Goal: Information Seeking & Learning: Learn about a topic

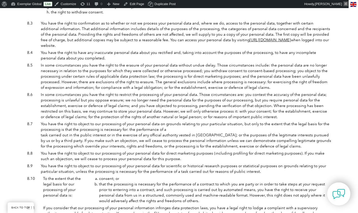
scroll to position [83, 0]
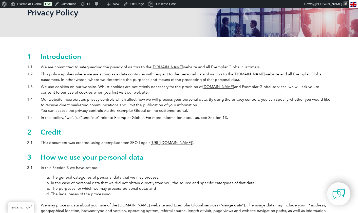
click at [142, 70] on div "We are committed to safeguarding the privacy of visitors to the www.exemplarglo…" at bounding box center [151, 67] width 220 height 6
click at [132, 4] on link "Edit Page" at bounding box center [133, 4] width 25 height 8
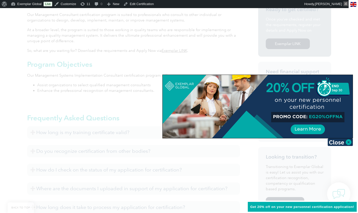
scroll to position [175, 0]
click at [343, 142] on img at bounding box center [339, 142] width 25 height 8
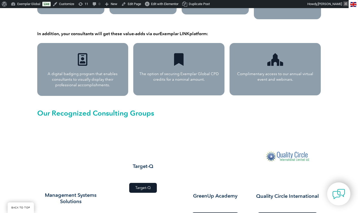
scroll to position [475, 0]
